Goal: Transaction & Acquisition: Subscribe to service/newsletter

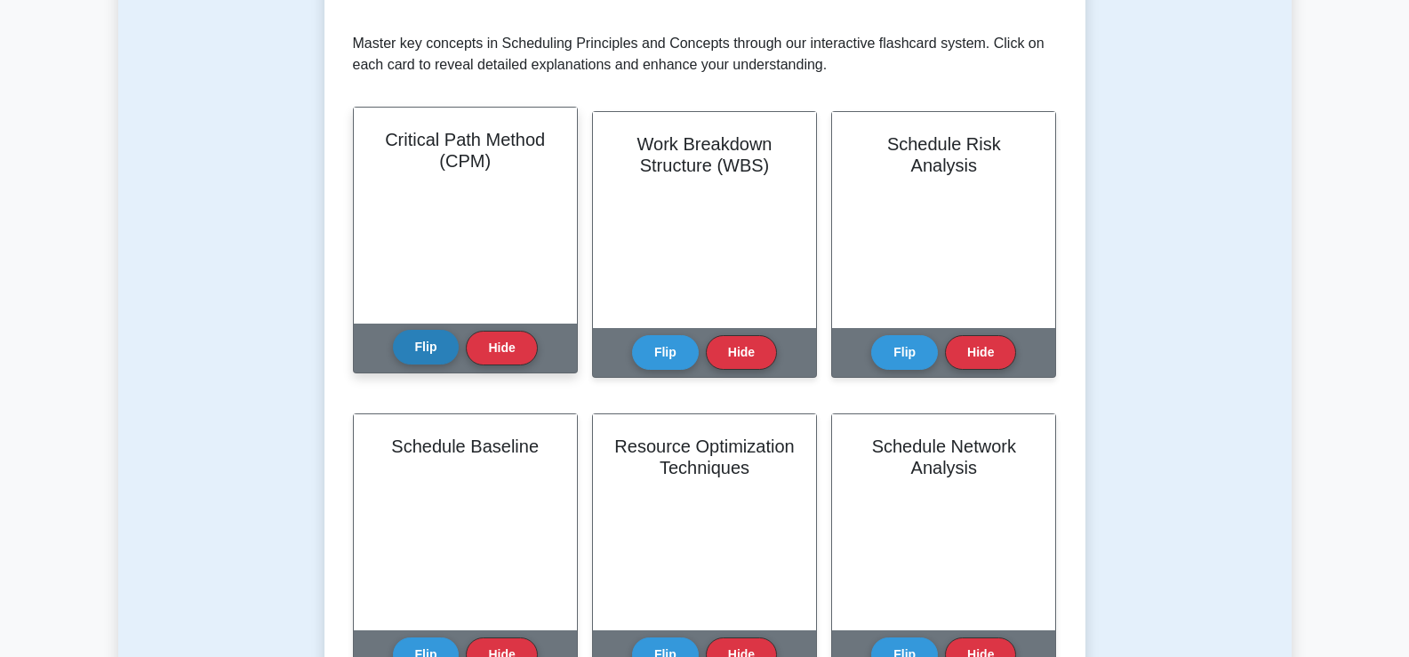
click at [428, 336] on button "Flip" at bounding box center [426, 347] width 67 height 35
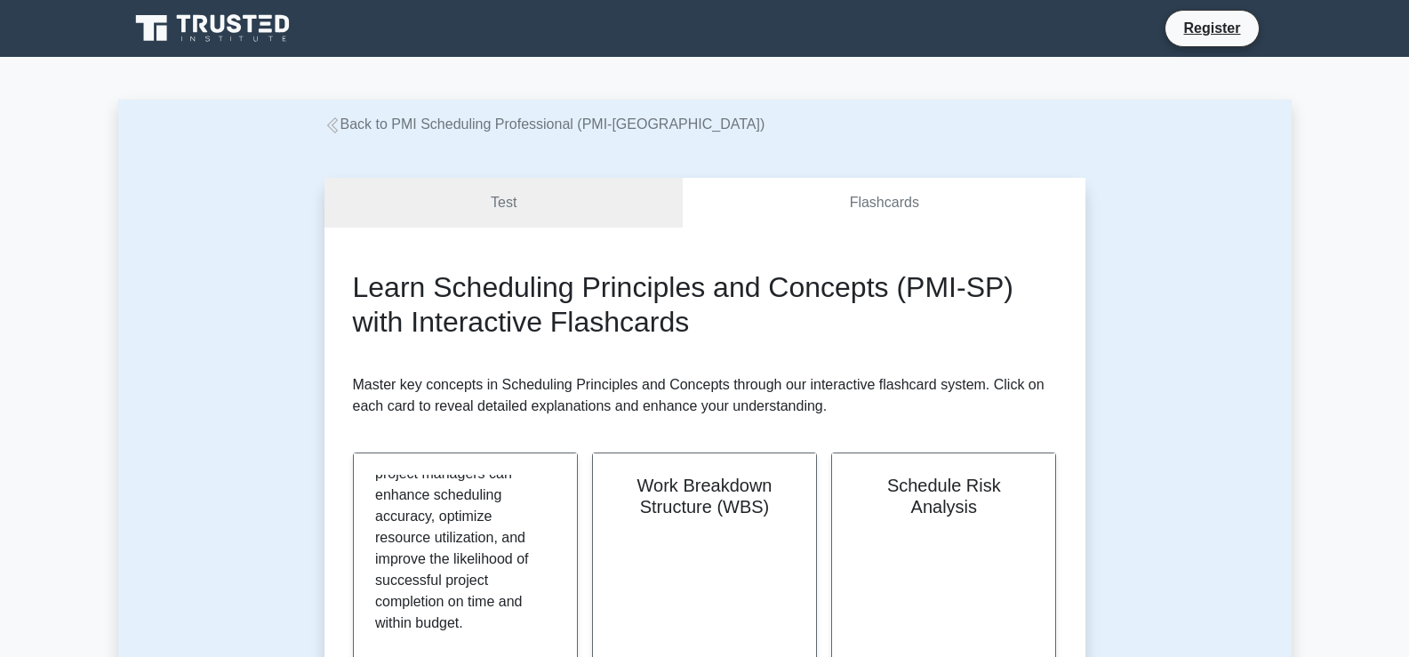
click at [221, 29] on icon at bounding box center [218, 24] width 14 height 18
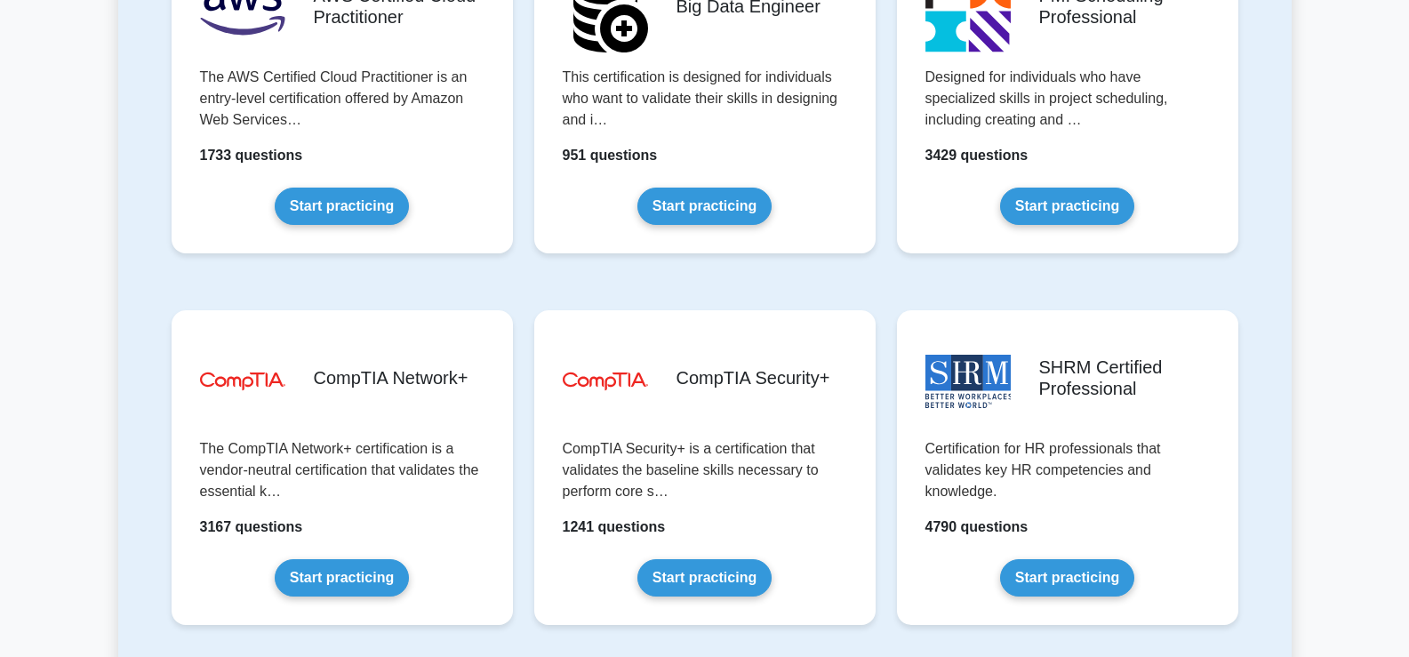
scroll to position [3092, 0]
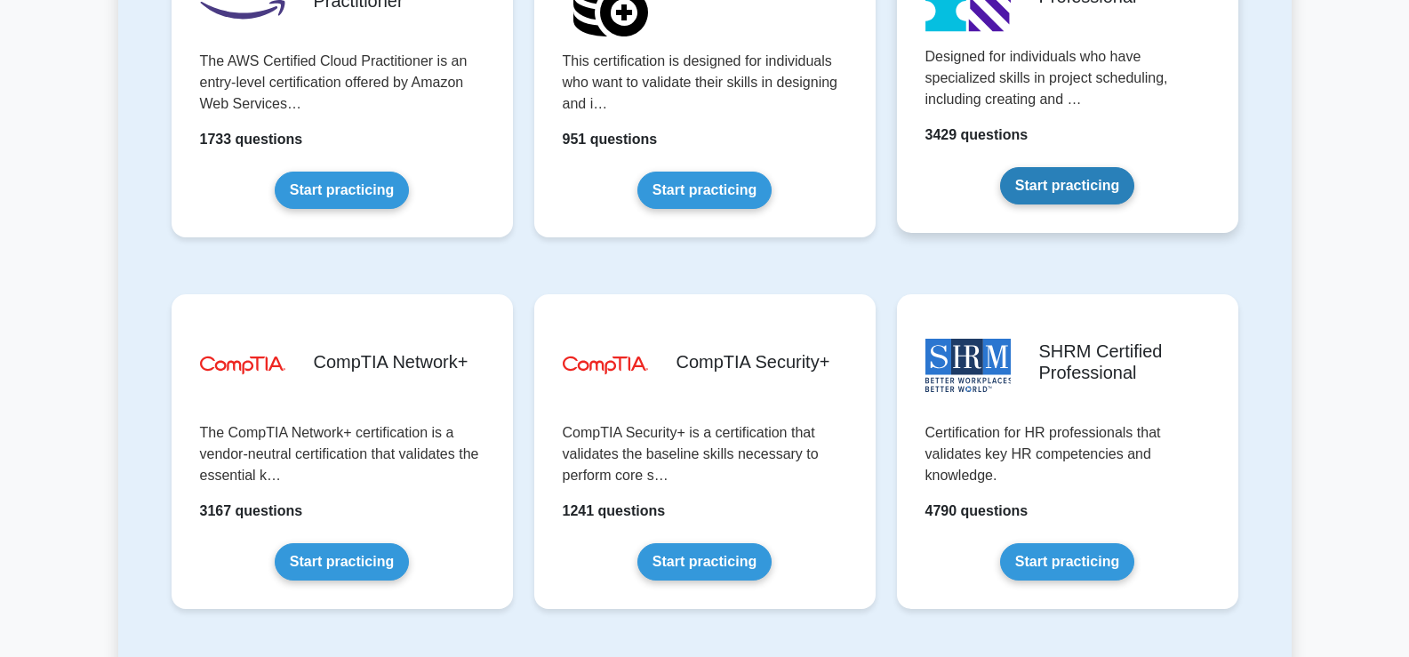
click at [1074, 204] on link "Start practicing" at bounding box center [1067, 185] width 134 height 37
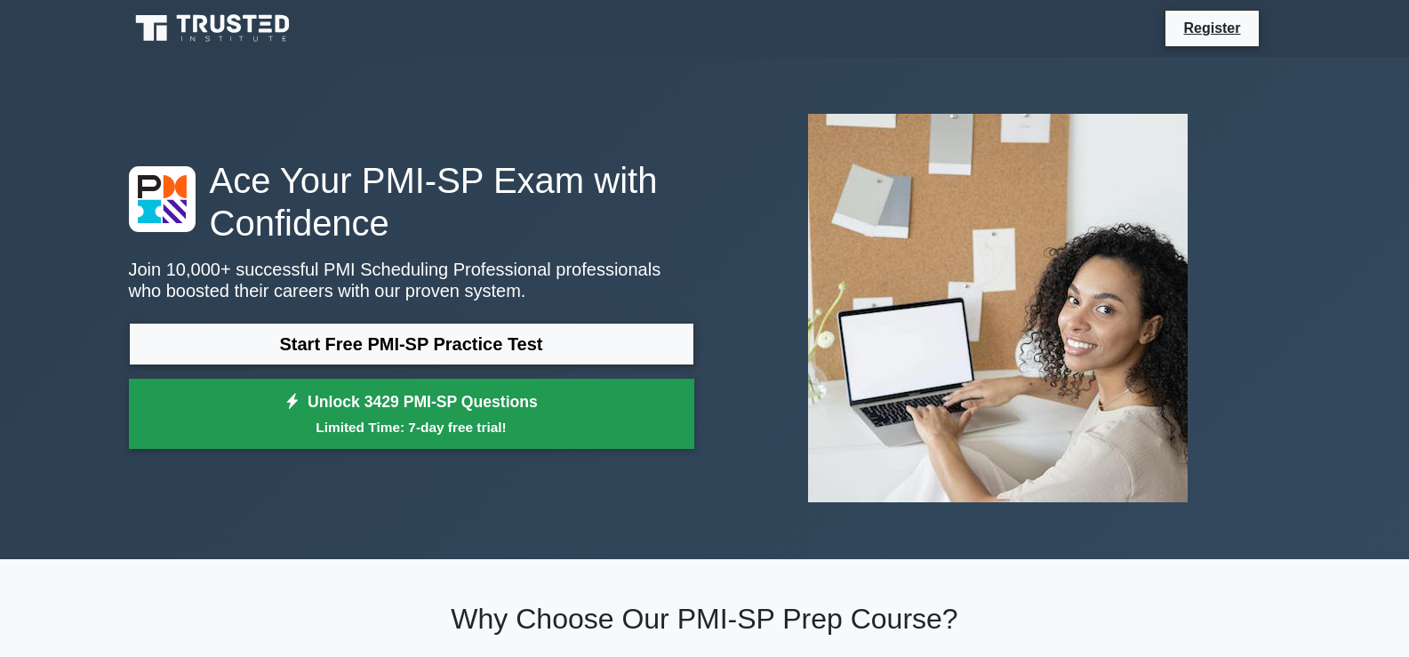
click at [322, 425] on small "Limited Time: 7-day free trial!" at bounding box center [411, 427] width 521 height 20
